Goal: Task Accomplishment & Management: Manage account settings

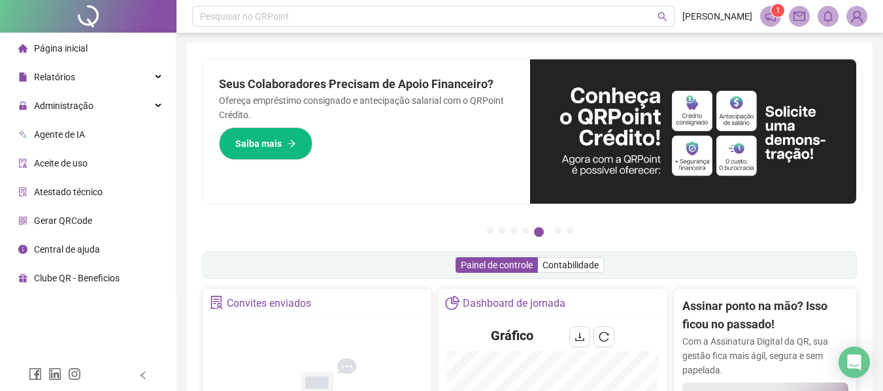
scroll to position [389, 0]
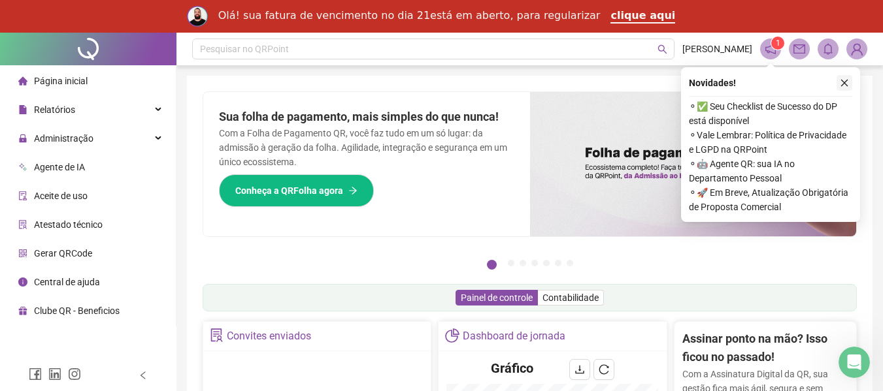
click at [845, 81] on icon "close" at bounding box center [844, 82] width 9 height 9
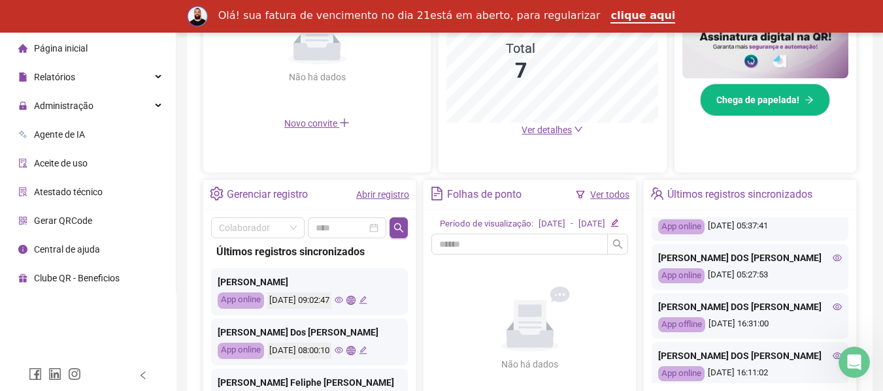
scroll to position [261, 0]
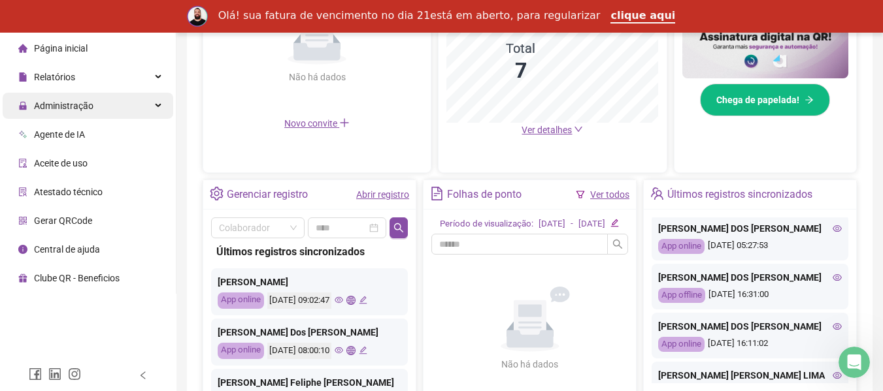
click at [54, 103] on span "Administração" at bounding box center [63, 106] width 59 height 10
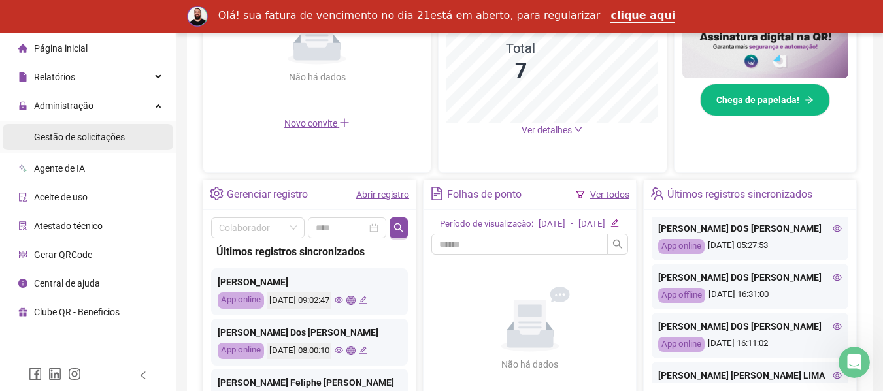
click at [61, 144] on div "Gestão de solicitações" at bounding box center [79, 137] width 91 height 26
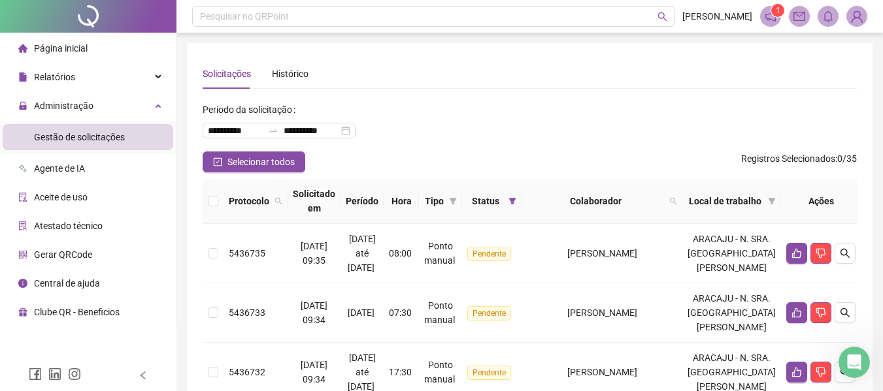
click at [73, 45] on span "Página inicial" at bounding box center [61, 48] width 54 height 10
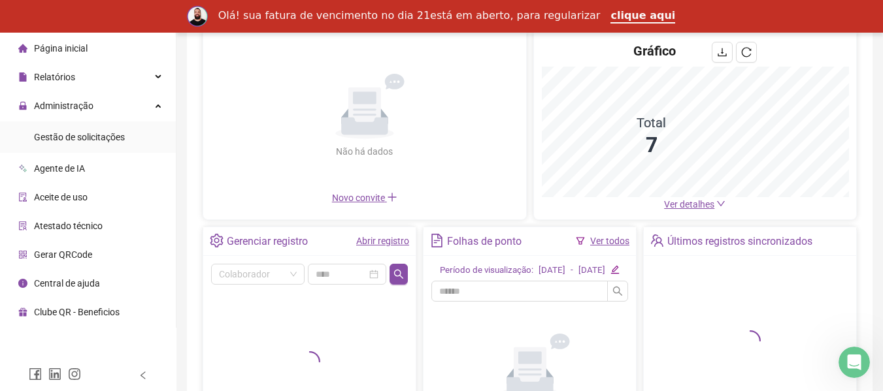
scroll to position [131, 0]
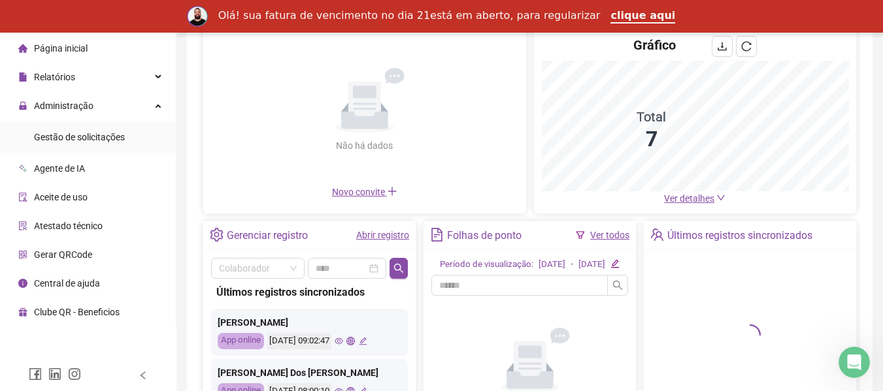
click at [609, 231] on link "Ver todos" at bounding box center [609, 235] width 39 height 10
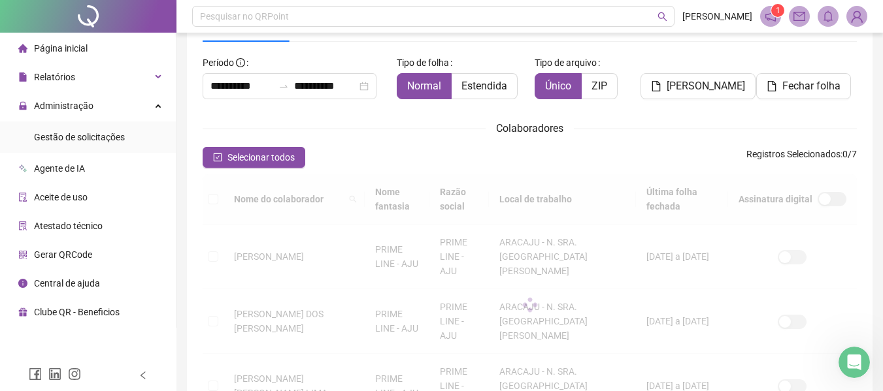
scroll to position [72, 0]
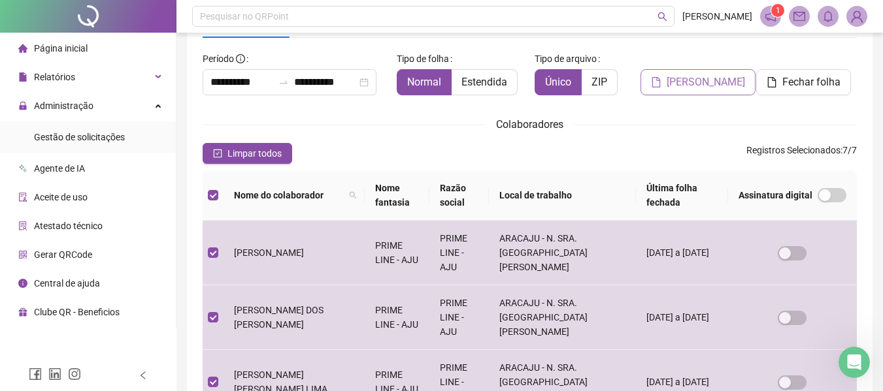
click at [722, 78] on span "[PERSON_NAME]" at bounding box center [706, 82] width 78 height 16
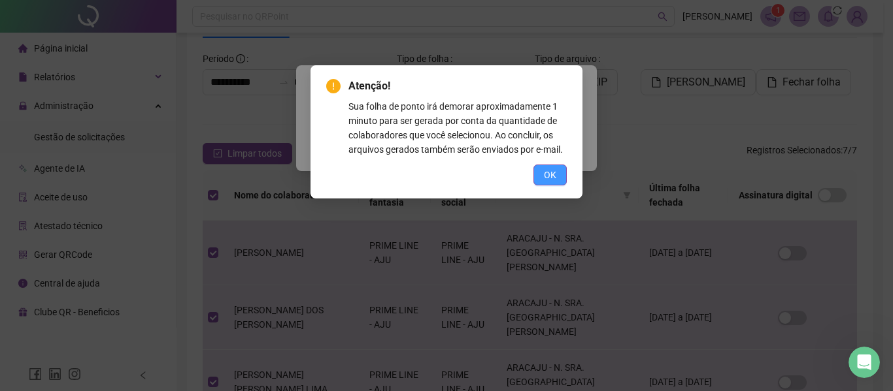
click at [544, 178] on button "OK" at bounding box center [549, 175] width 33 height 21
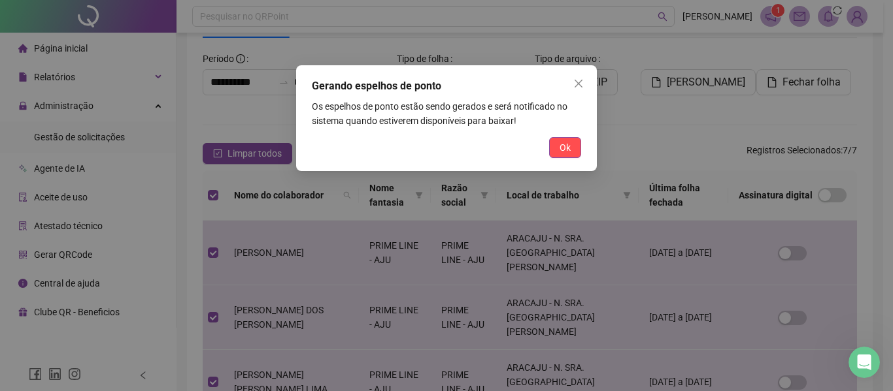
click at [558, 146] on button "Ok" at bounding box center [565, 147] width 32 height 21
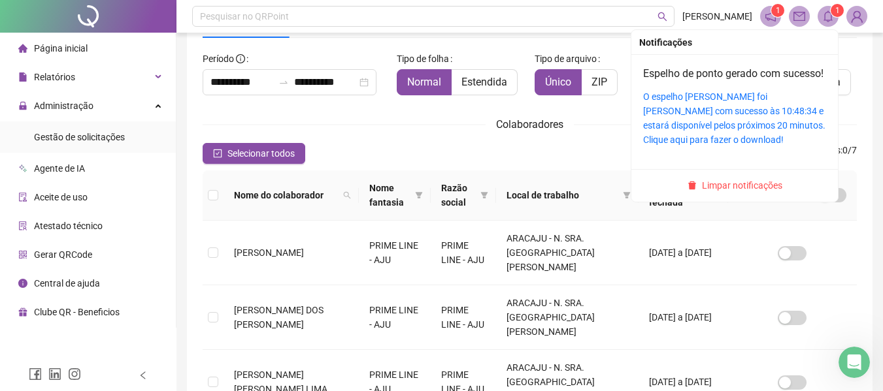
click at [827, 20] on icon "bell" at bounding box center [828, 16] width 12 height 12
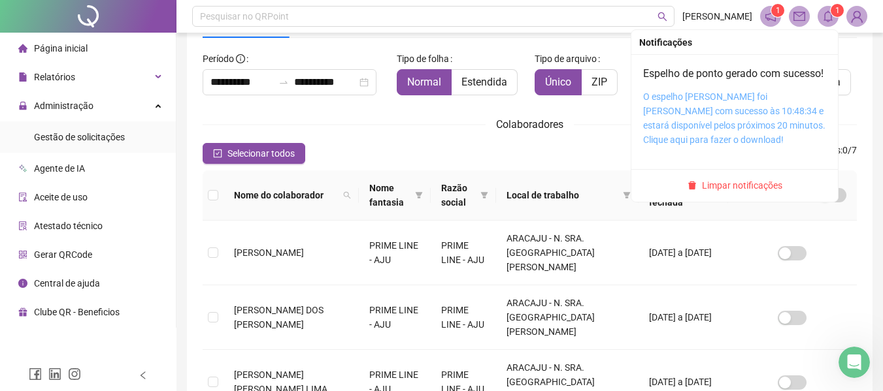
click at [746, 112] on link "O espelho [PERSON_NAME] foi [PERSON_NAME] com sucesso às 10:48:34 e estará disp…" at bounding box center [734, 118] width 182 height 54
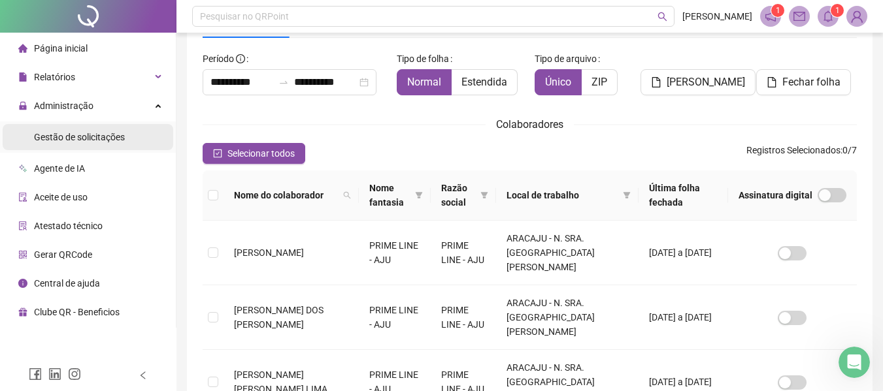
click at [106, 137] on span "Gestão de solicitações" at bounding box center [79, 137] width 91 height 10
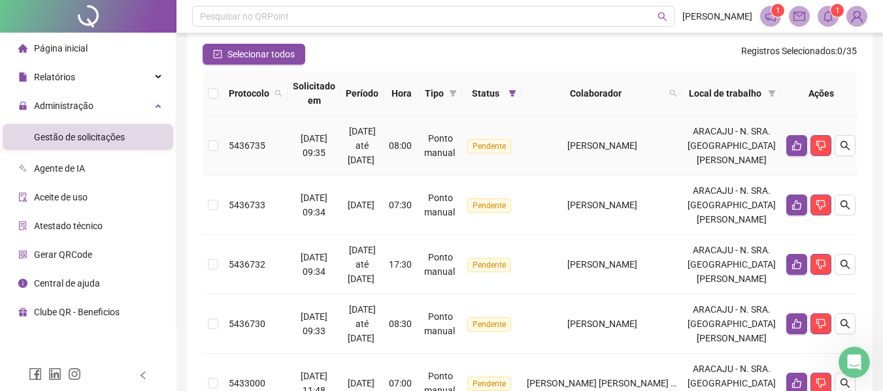
scroll to position [131, 0]
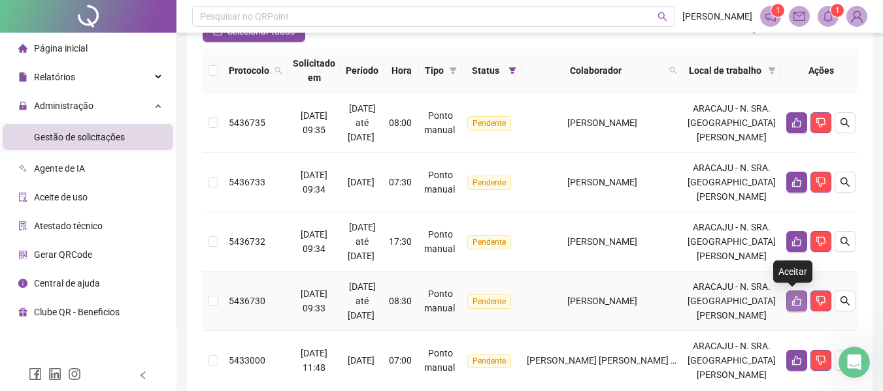
click at [795, 306] on icon "like" at bounding box center [796, 302] width 9 height 10
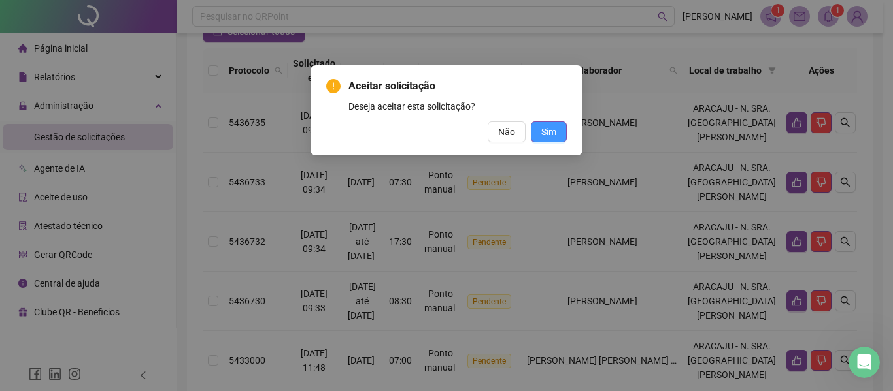
click at [544, 131] on span "Sim" at bounding box center [548, 132] width 15 height 14
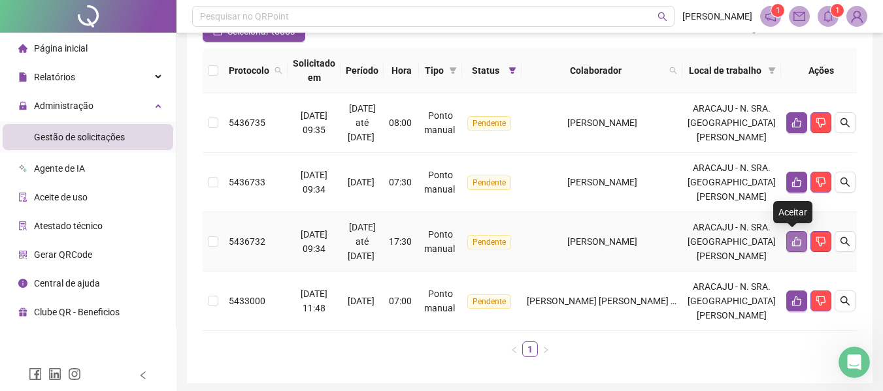
click at [797, 243] on icon "like" at bounding box center [796, 242] width 10 height 10
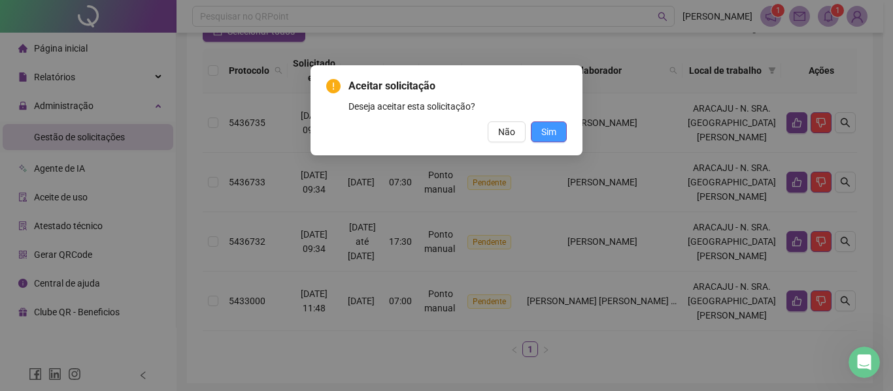
click at [549, 133] on span "Sim" at bounding box center [548, 132] width 15 height 14
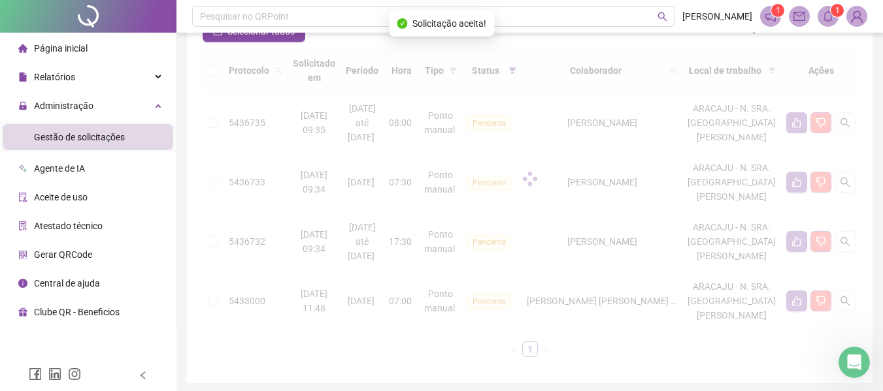
scroll to position [120, 0]
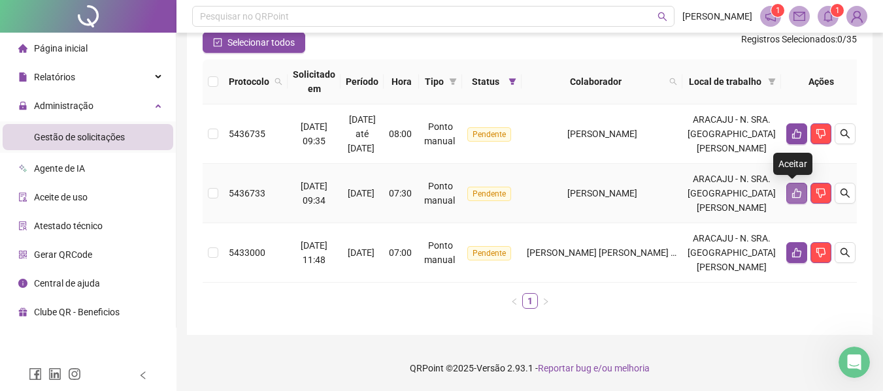
click at [791, 188] on icon "like" at bounding box center [796, 193] width 10 height 10
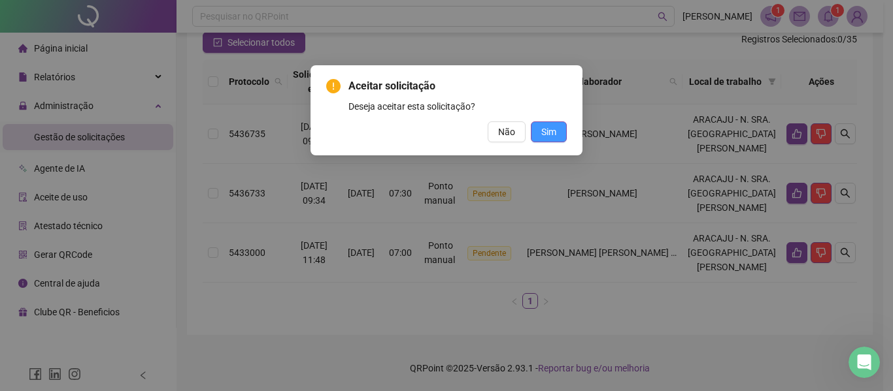
click at [554, 130] on span "Sim" at bounding box center [548, 132] width 15 height 14
click at [559, 133] on button "Sim" at bounding box center [549, 132] width 36 height 21
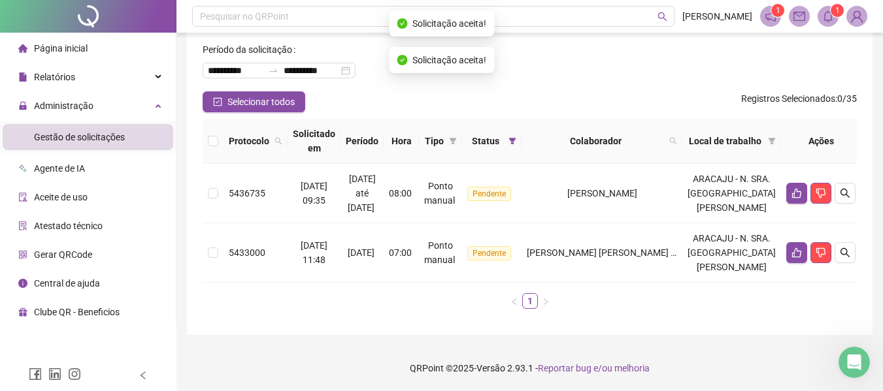
scroll to position [60, 0]
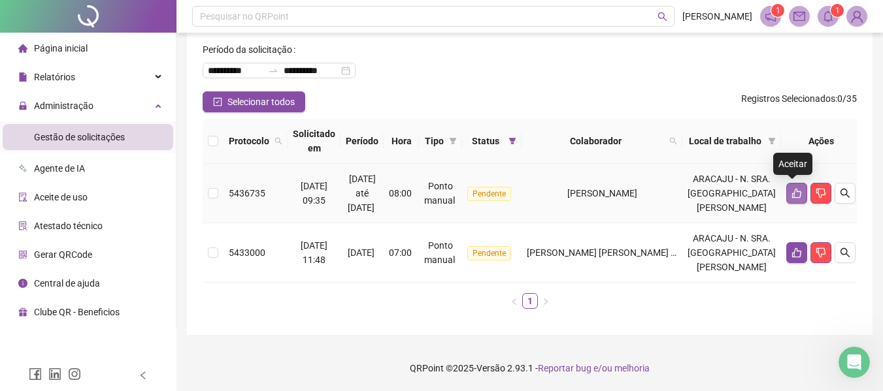
click at [793, 194] on icon "like" at bounding box center [796, 193] width 10 height 10
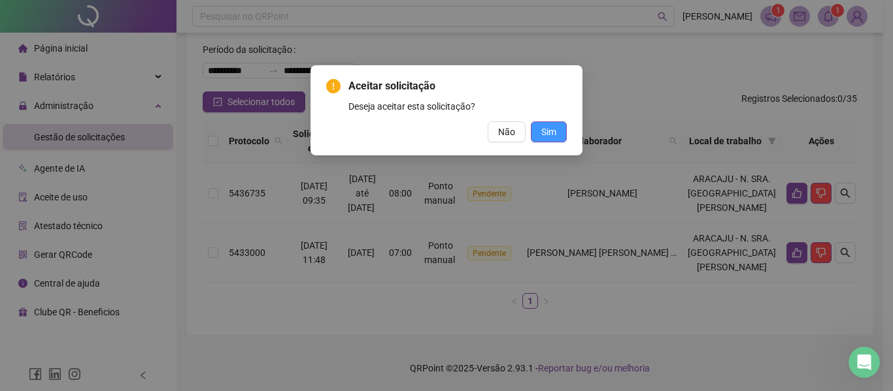
click at [558, 135] on button "Sim" at bounding box center [549, 132] width 36 height 21
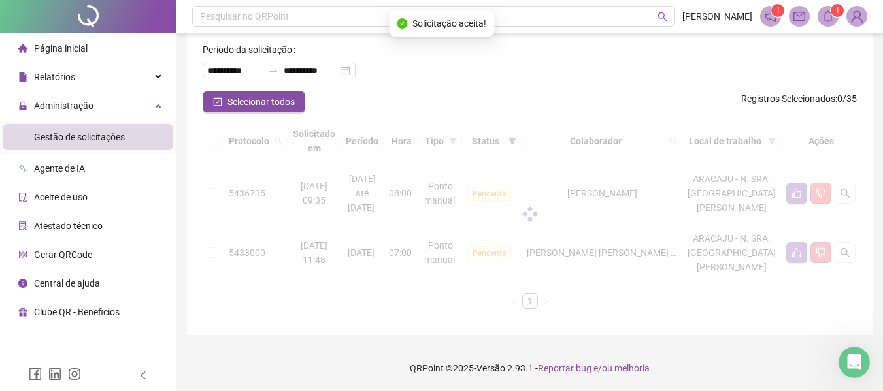
scroll to position [1, 0]
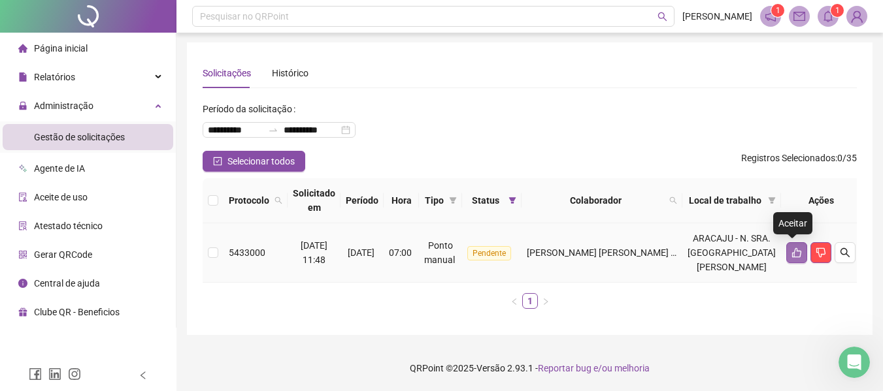
click at [802, 248] on button "button" at bounding box center [796, 252] width 21 height 21
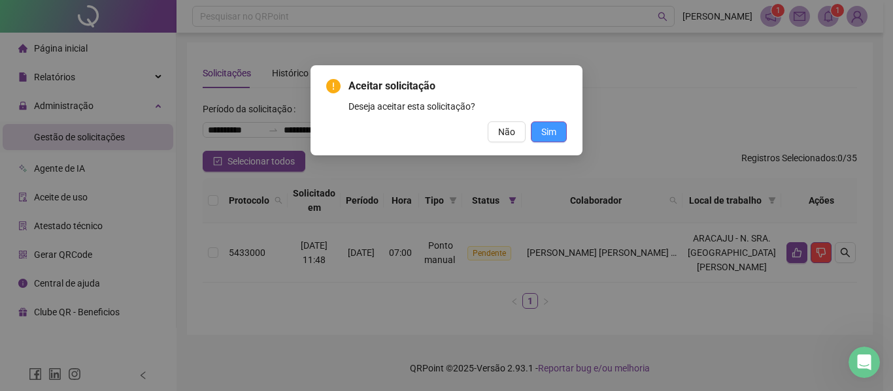
click at [548, 137] on span "Sim" at bounding box center [548, 132] width 15 height 14
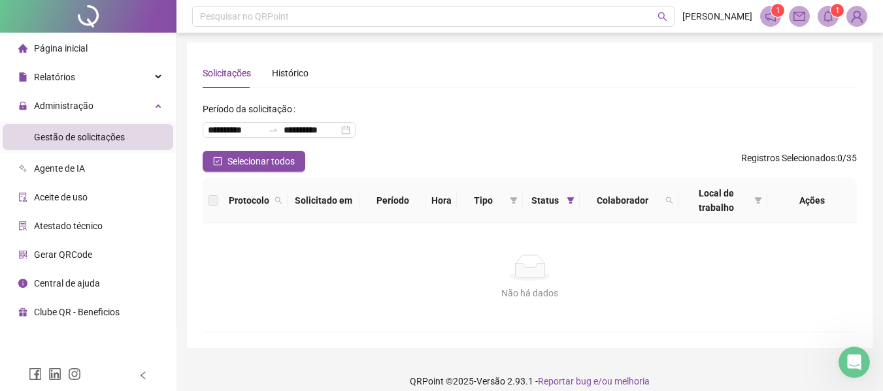
click at [72, 138] on span "Gestão de solicitações" at bounding box center [79, 137] width 91 height 10
click at [63, 43] on span "Página inicial" at bounding box center [61, 48] width 54 height 10
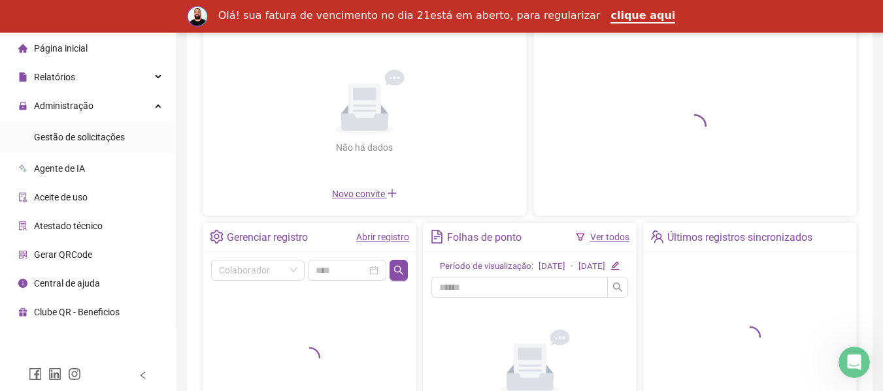
scroll to position [131, 0]
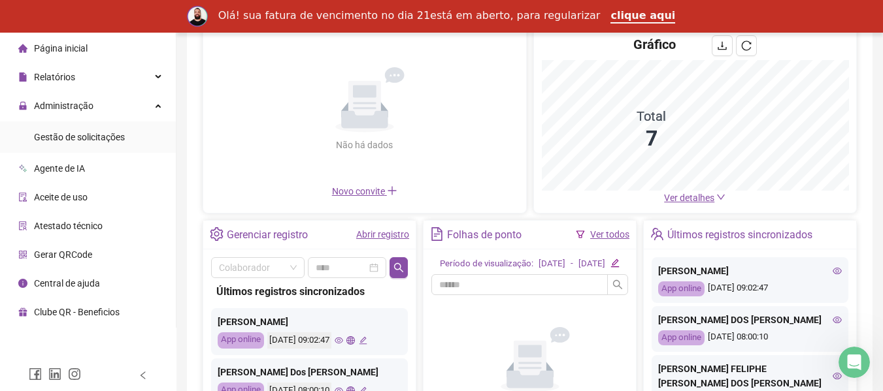
click at [624, 234] on link "Ver todos" at bounding box center [609, 234] width 39 height 10
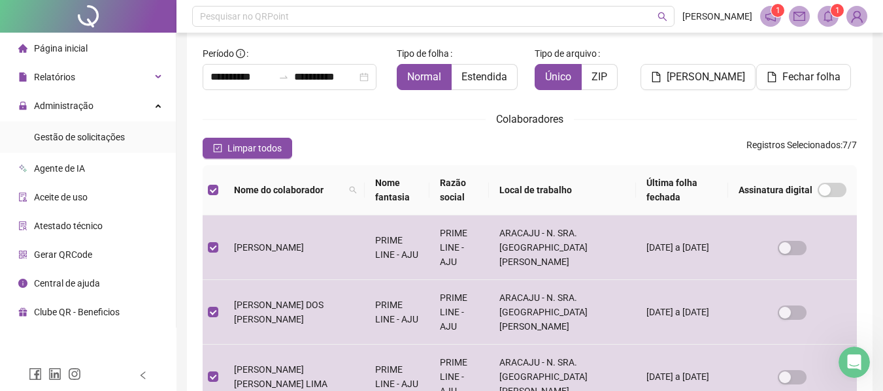
scroll to position [72, 0]
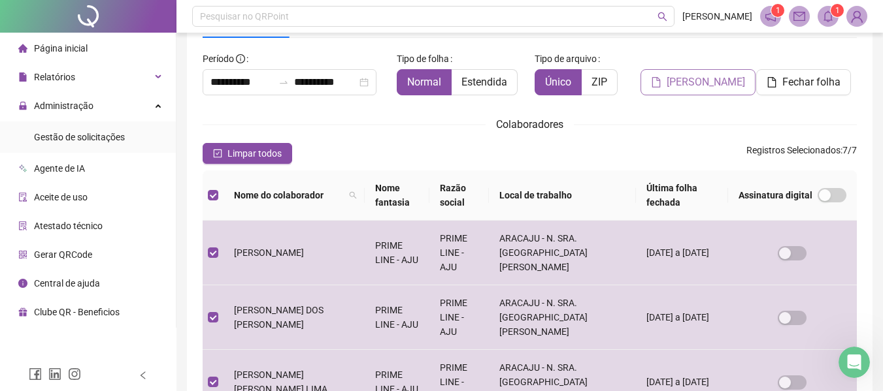
click at [688, 89] on span "[PERSON_NAME]" at bounding box center [706, 82] width 78 height 16
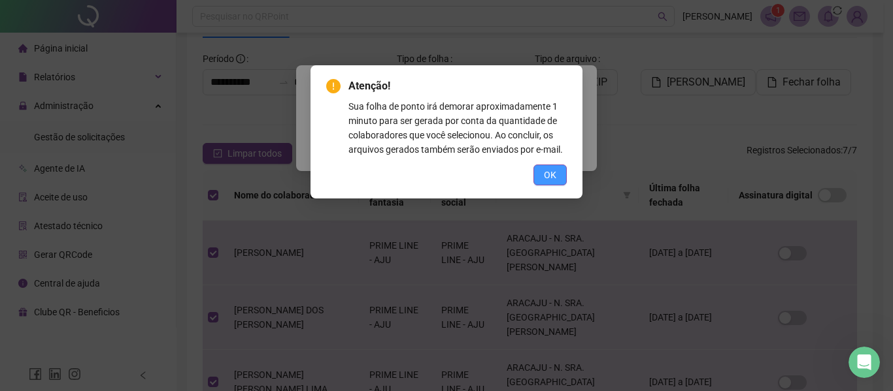
click at [552, 173] on span "OK" at bounding box center [550, 175] width 12 height 14
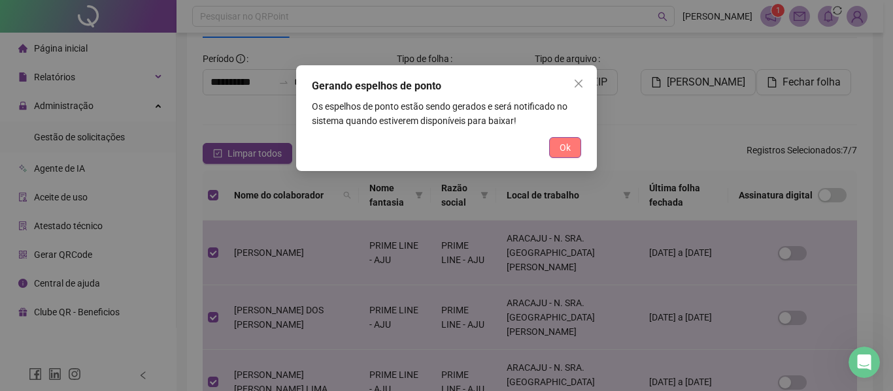
click at [559, 144] on span "Ok" at bounding box center [564, 147] width 11 height 14
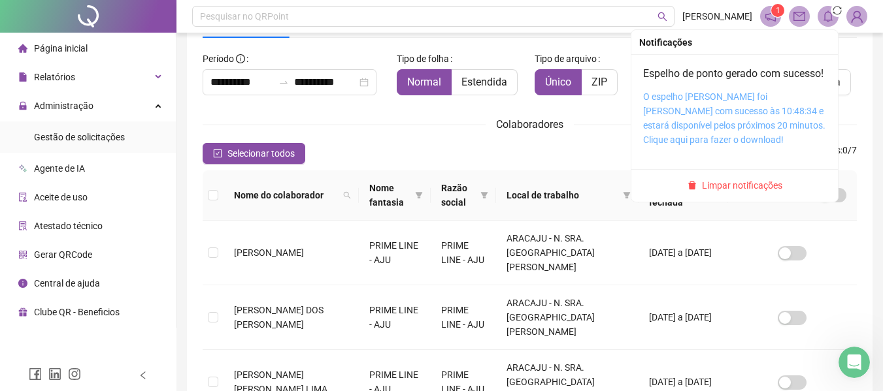
click at [700, 117] on link "O espelho [PERSON_NAME] foi [PERSON_NAME] com sucesso às 10:48:34 e estará disp…" at bounding box center [734, 118] width 182 height 54
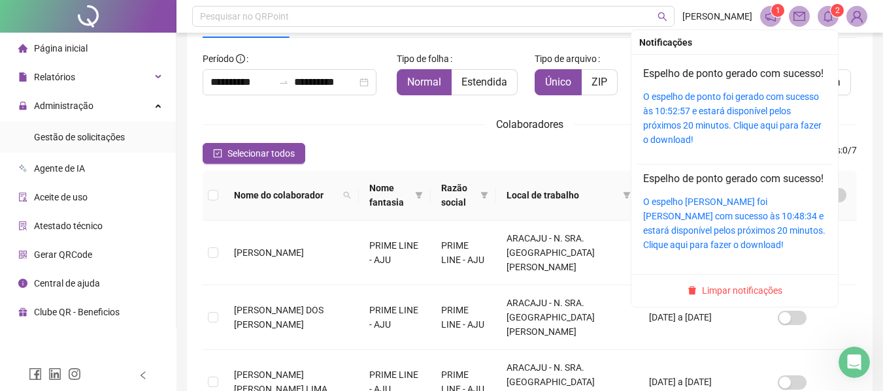
click at [833, 19] on icon "bell" at bounding box center [828, 16] width 12 height 12
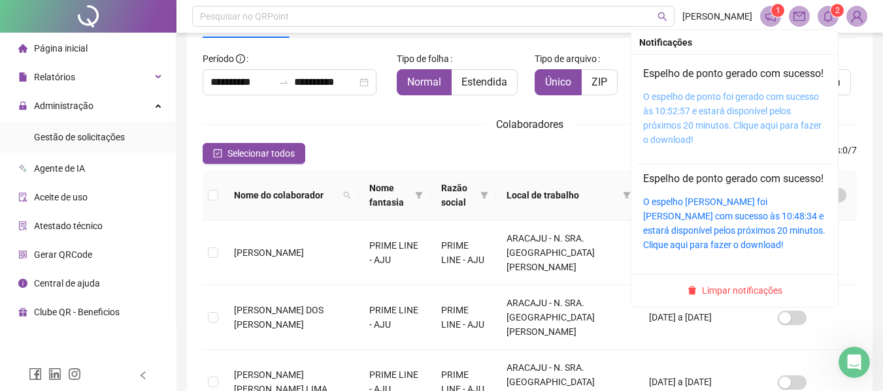
click at [719, 120] on div "O espelho de ponto foi gerado com sucesso às 10:52:57 e estará disponível pelos…" at bounding box center [734, 119] width 183 height 58
click at [699, 114] on link "O espelho de ponto foi gerado com sucesso às 10:52:57 e estará disponível pelos…" at bounding box center [732, 118] width 178 height 54
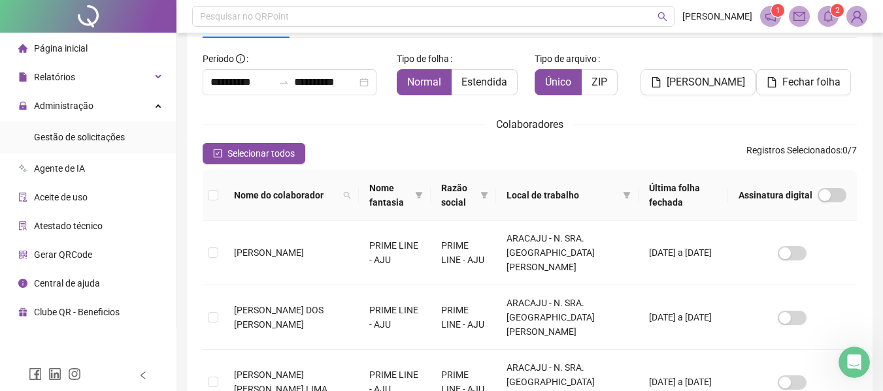
click at [78, 48] on span "Página inicial" at bounding box center [61, 48] width 54 height 10
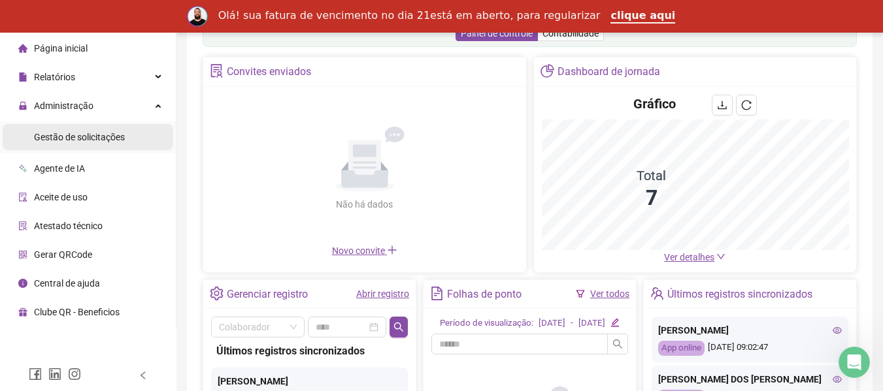
click at [78, 133] on span "Gestão de solicitações" at bounding box center [79, 137] width 91 height 10
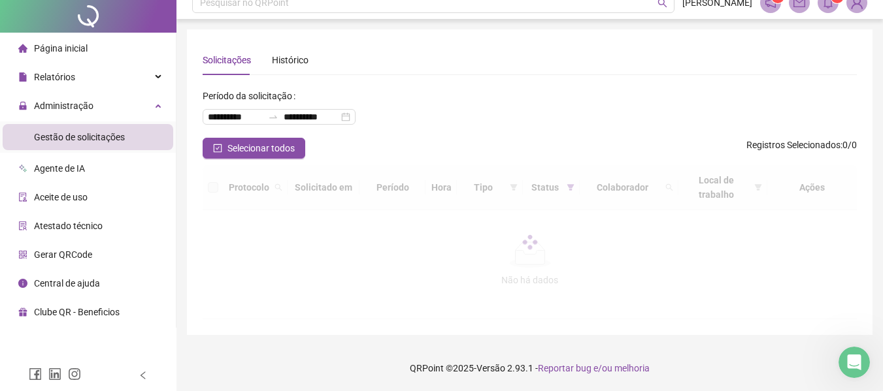
scroll to position [14, 0]
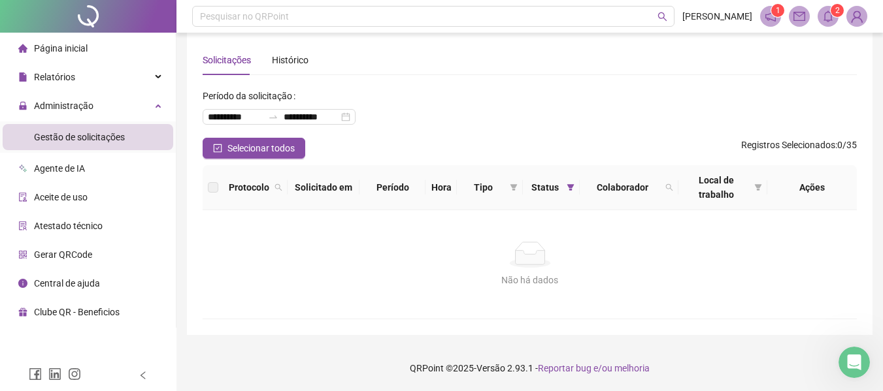
click at [93, 48] on li "Página inicial" at bounding box center [88, 48] width 171 height 26
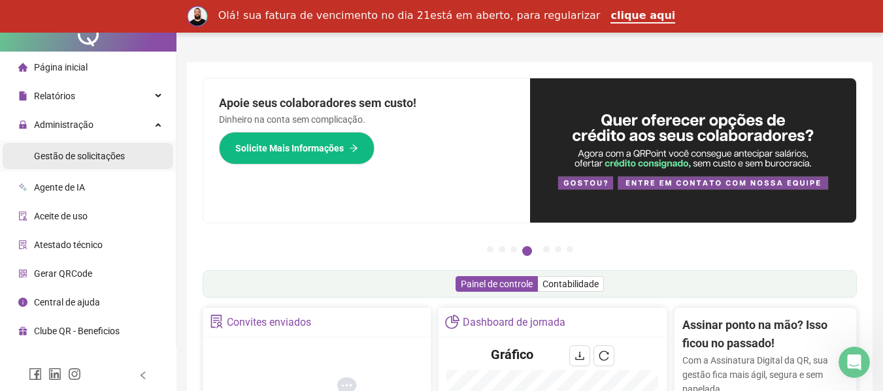
click at [69, 156] on span "Gestão de solicitações" at bounding box center [79, 156] width 91 height 10
